Goal: Navigation & Orientation: Find specific page/section

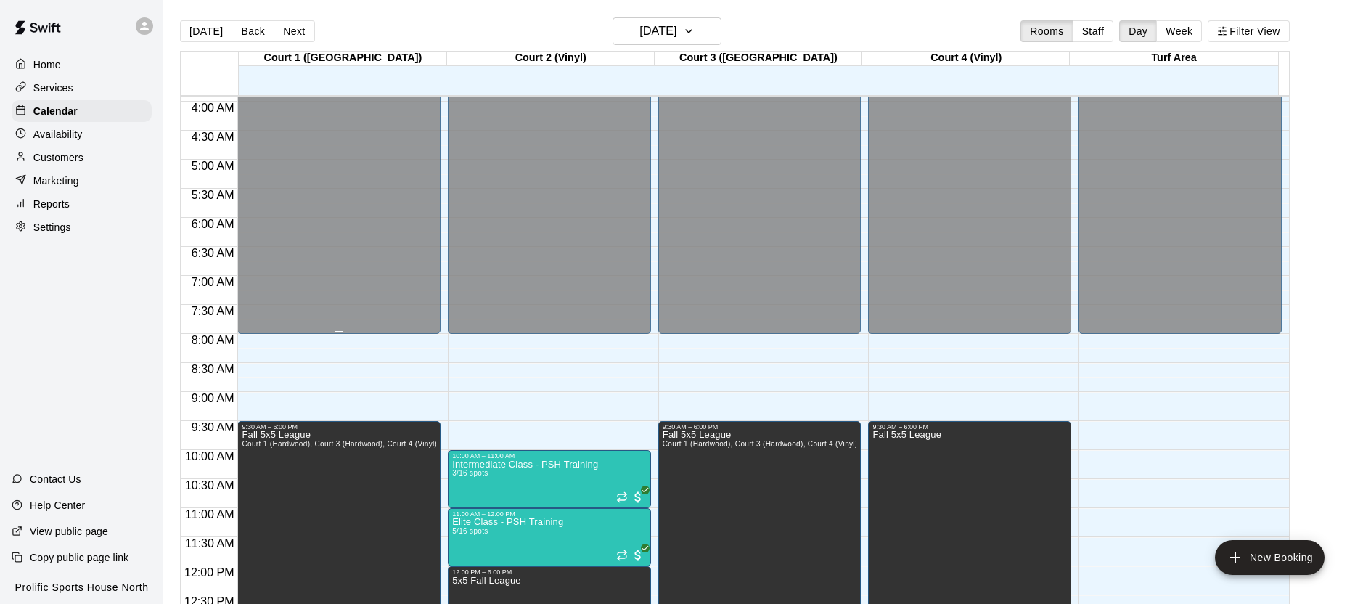
scroll to position [226, 0]
click at [135, 20] on div at bounding box center [148, 26] width 30 height 29
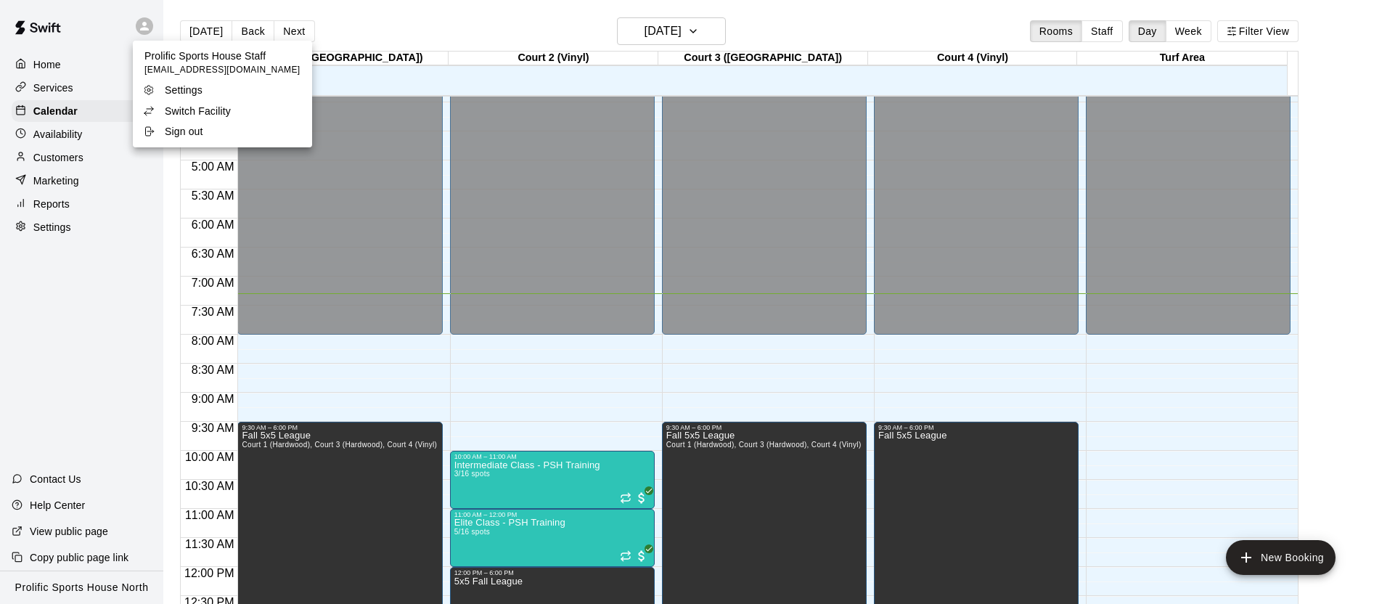
click at [214, 115] on p "Switch Facility" at bounding box center [198, 111] width 66 height 15
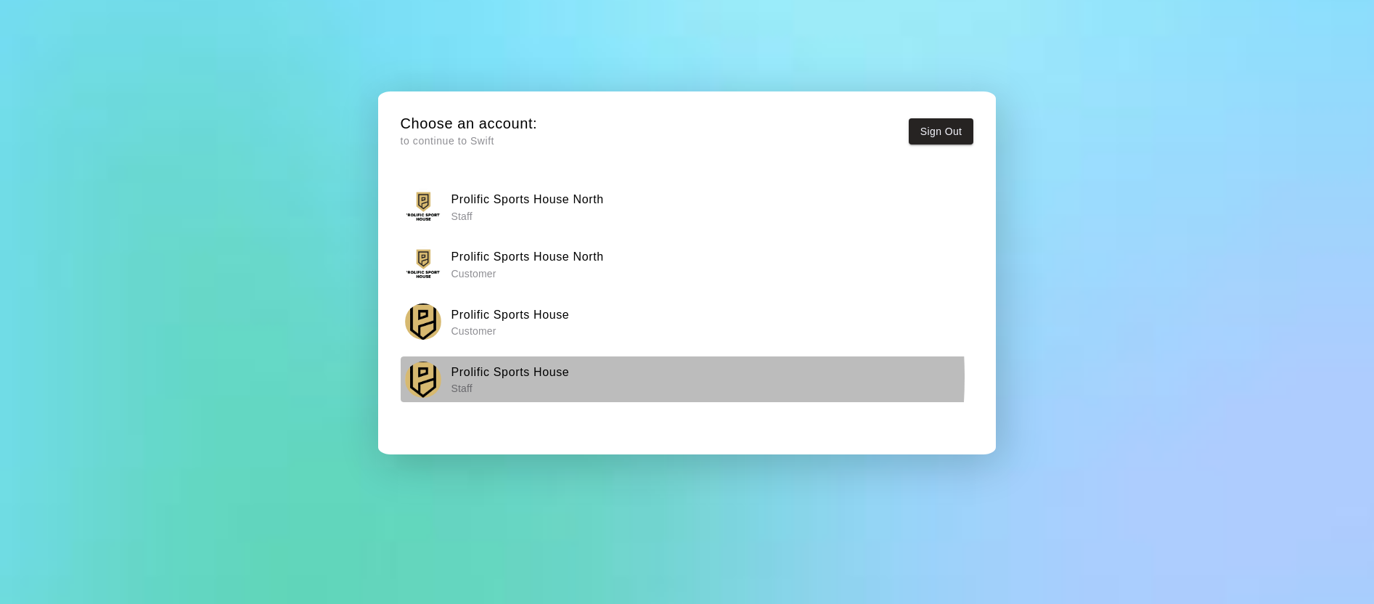
click at [531, 377] on h6 "Prolific Sports House" at bounding box center [510, 372] width 118 height 19
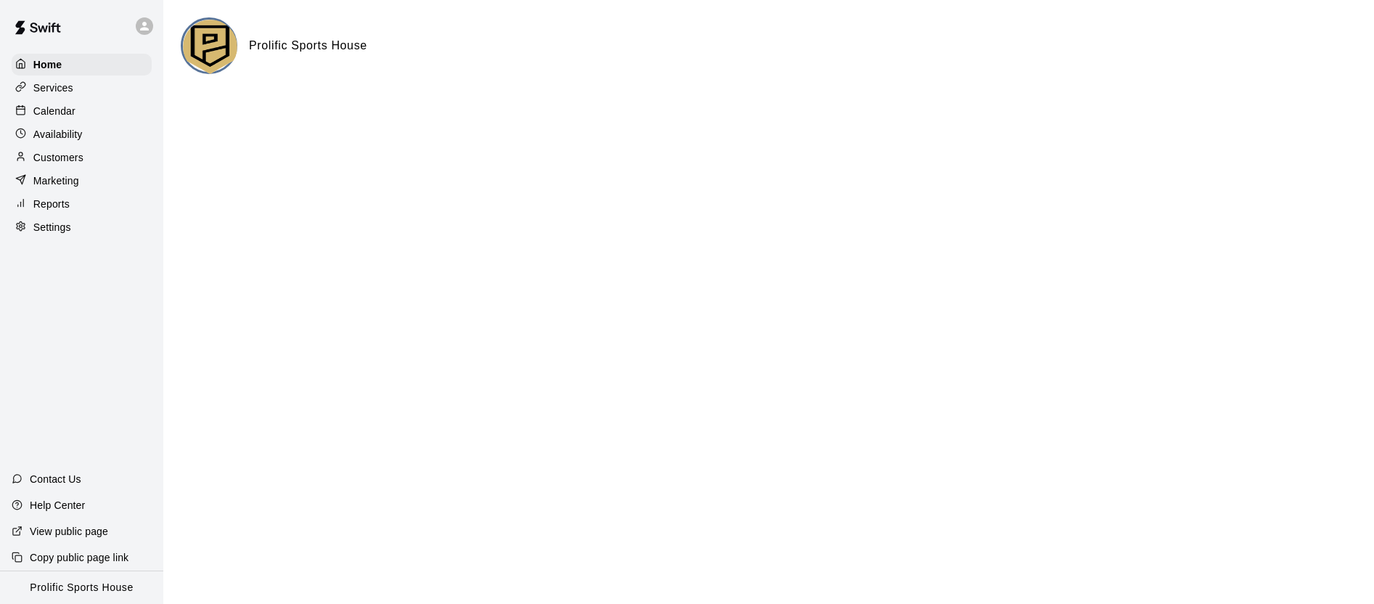
click at [81, 105] on div "Calendar" at bounding box center [82, 111] width 140 height 22
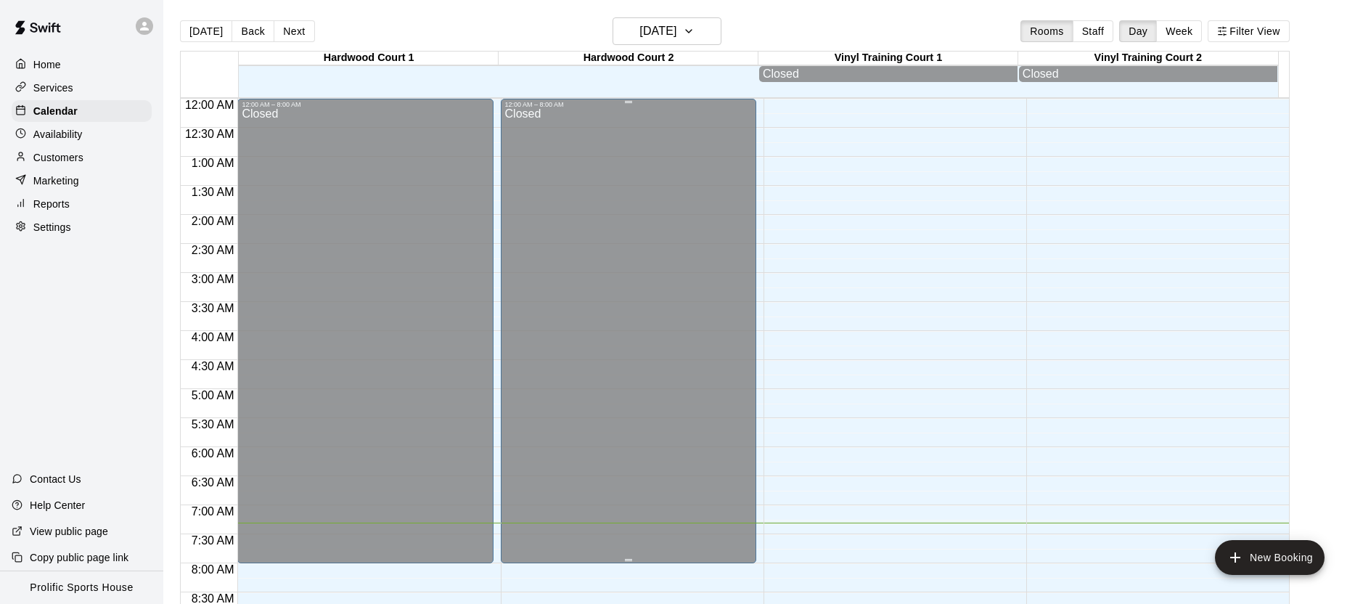
scroll to position [424, 0]
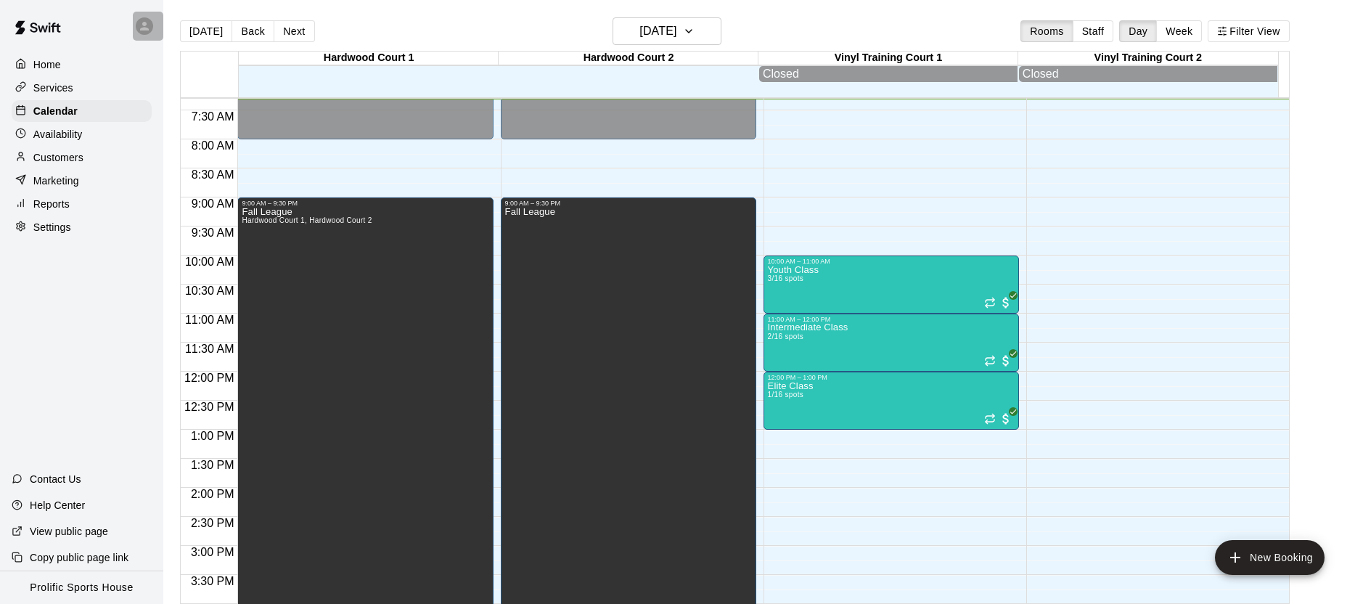
click at [150, 28] on icon at bounding box center [144, 26] width 13 height 13
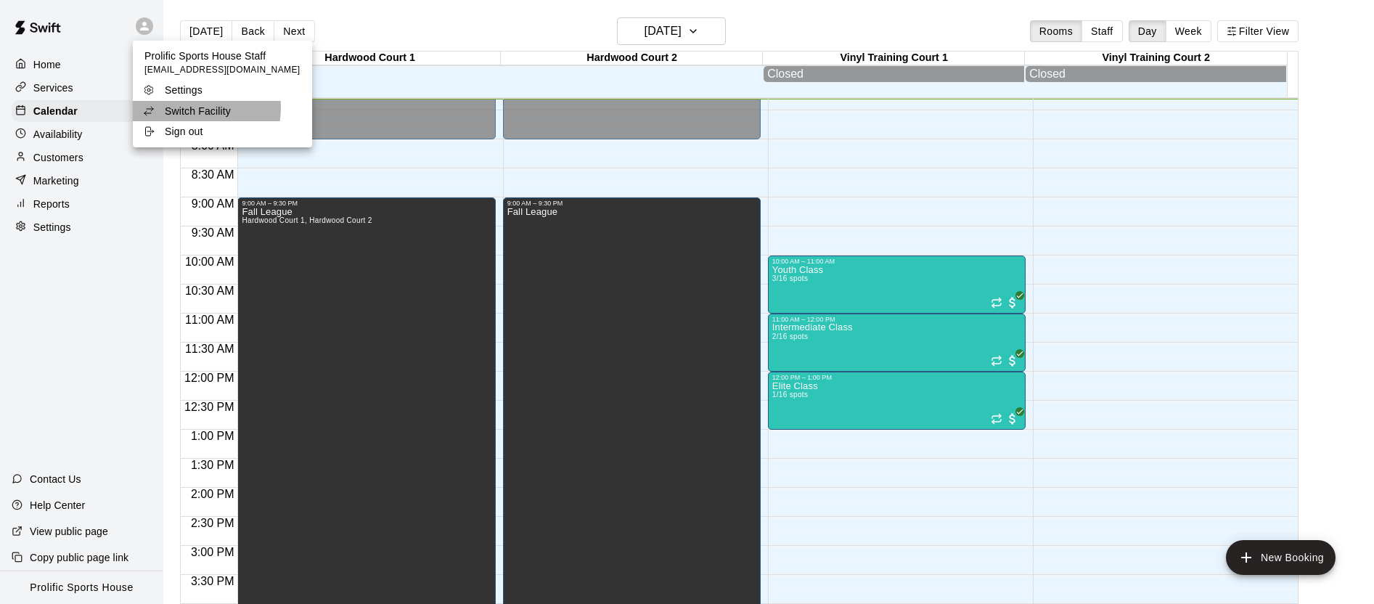
click at [197, 108] on p "Switch Facility" at bounding box center [198, 111] width 66 height 15
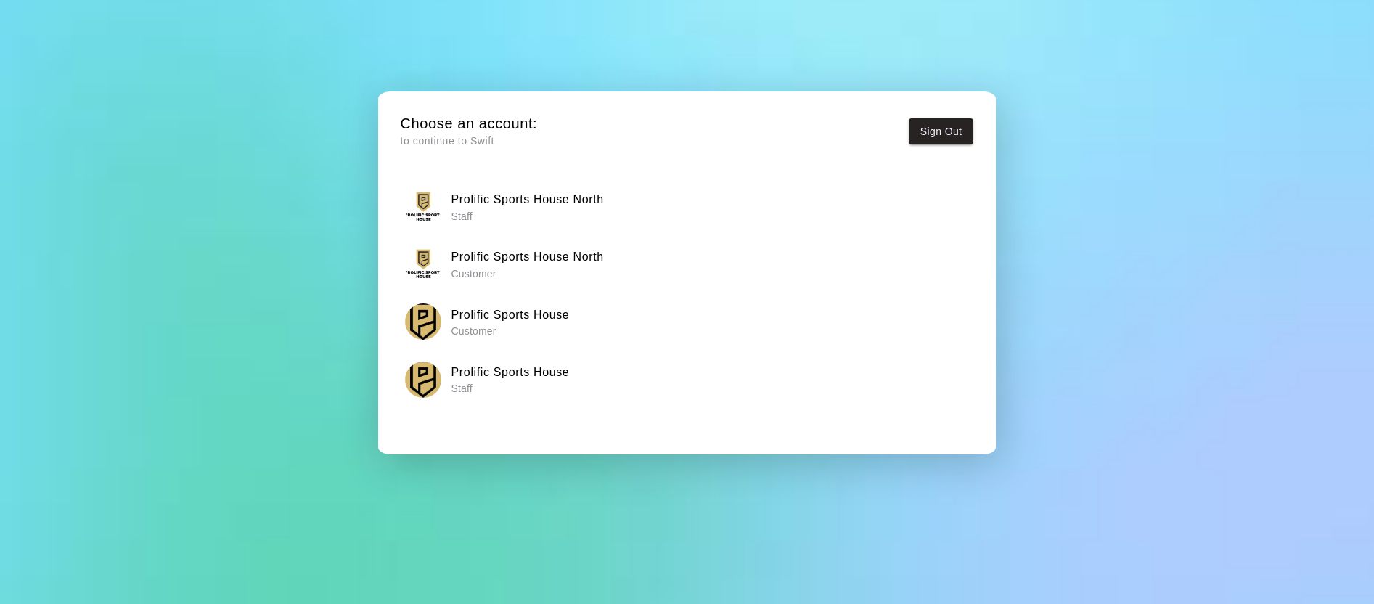
click at [563, 208] on h6 "Prolific Sports House North" at bounding box center [527, 199] width 152 height 19
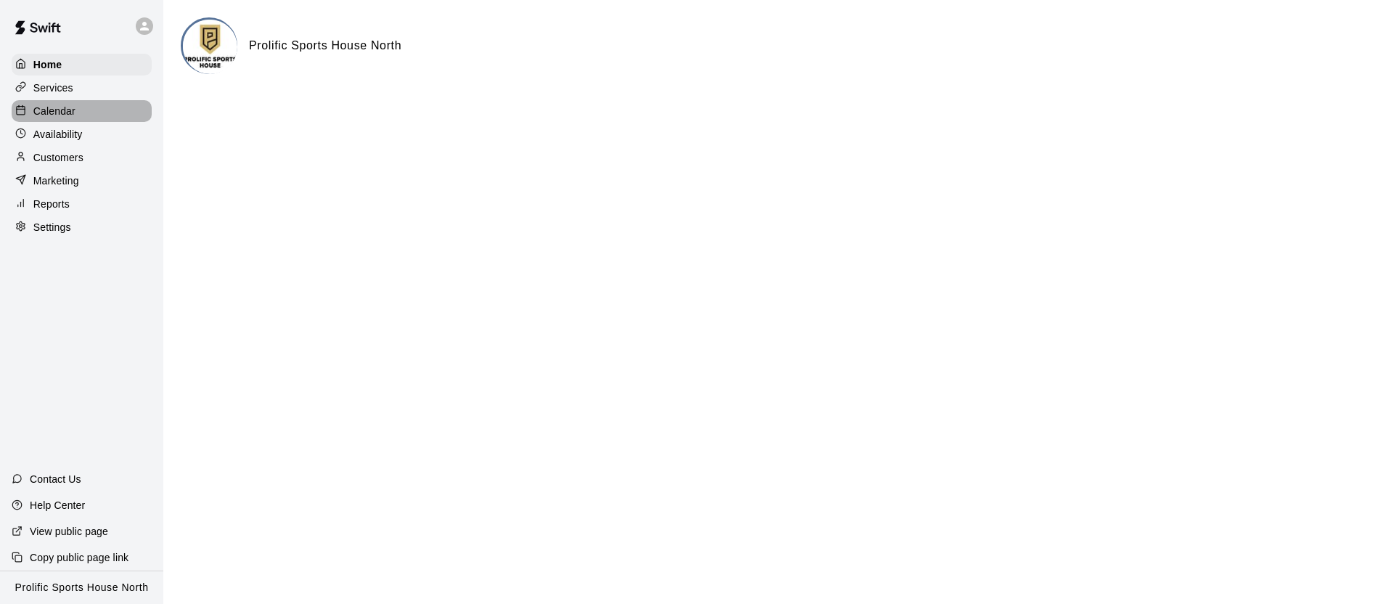
click at [102, 110] on div "Calendar" at bounding box center [82, 111] width 140 height 22
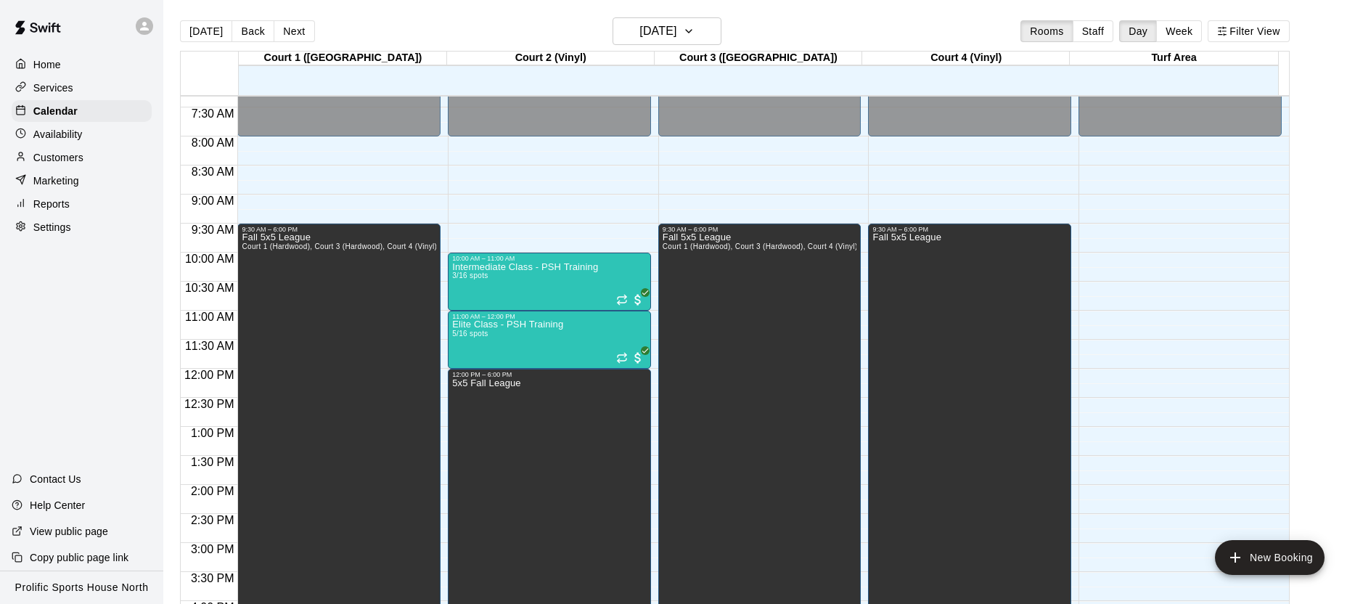
scroll to position [422, 0]
